Goal: Use online tool/utility

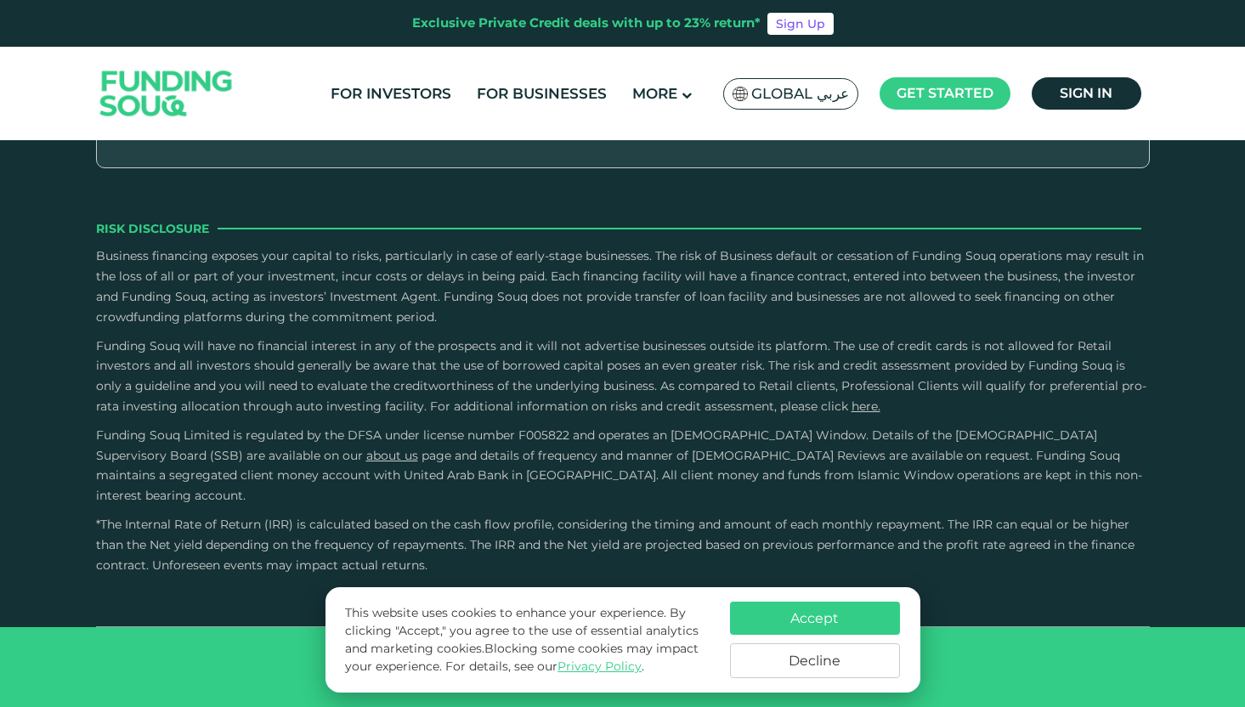
scroll to position [2971, 0]
type tc-range-slider "4"
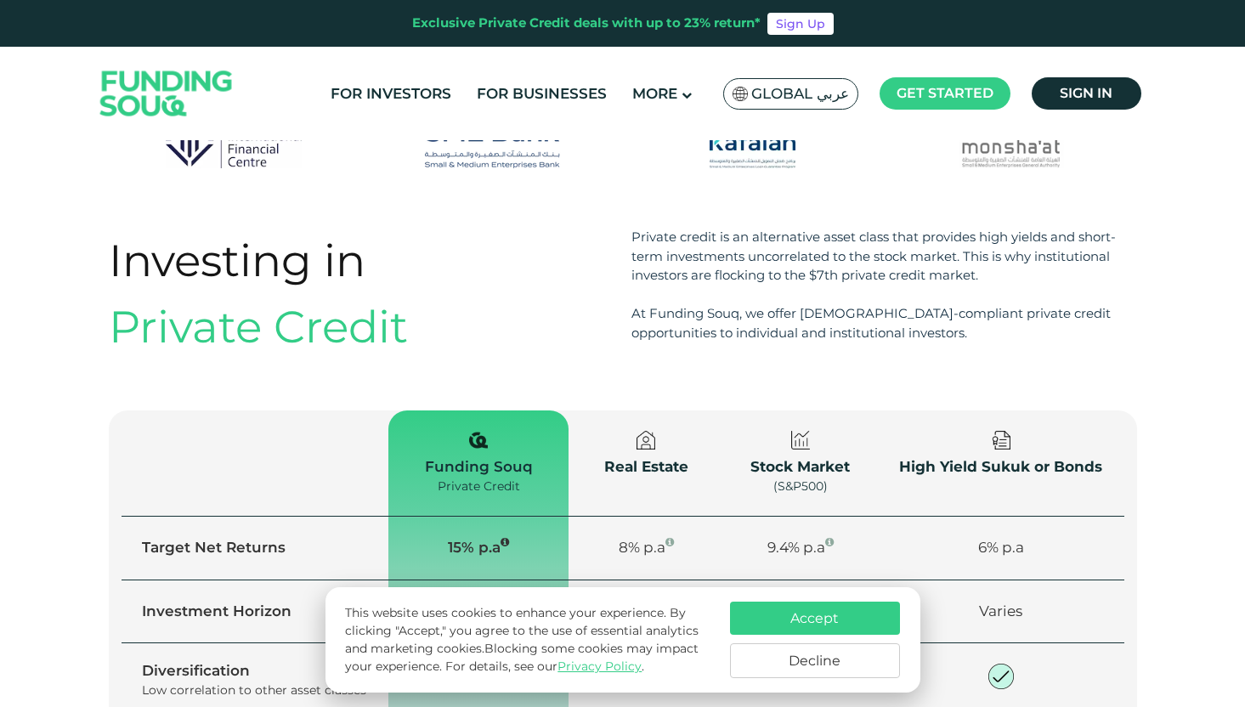
scroll to position [765, 0]
